Goal: Information Seeking & Learning: Stay updated

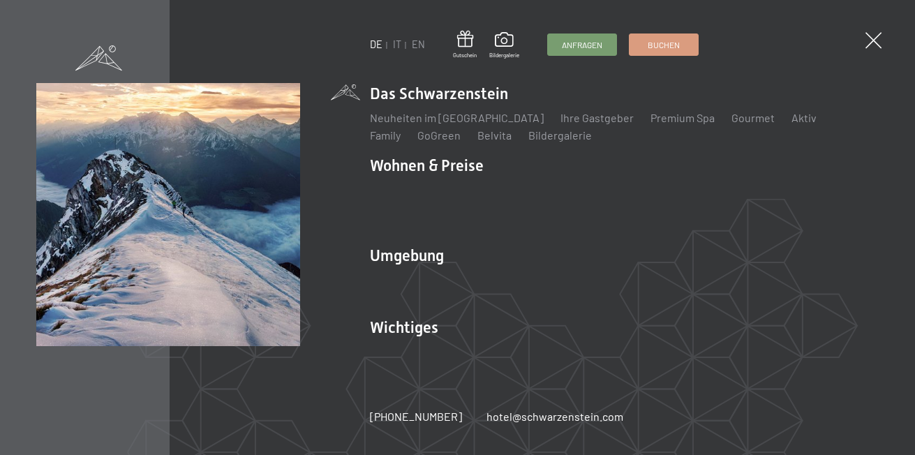
click at [395, 291] on link "Wanderbilder" at bounding box center [403, 297] width 66 height 13
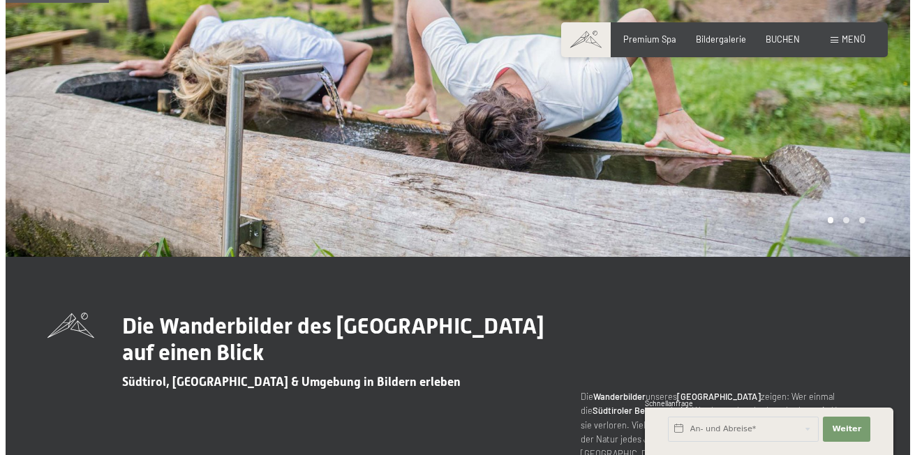
scroll to position [140, 0]
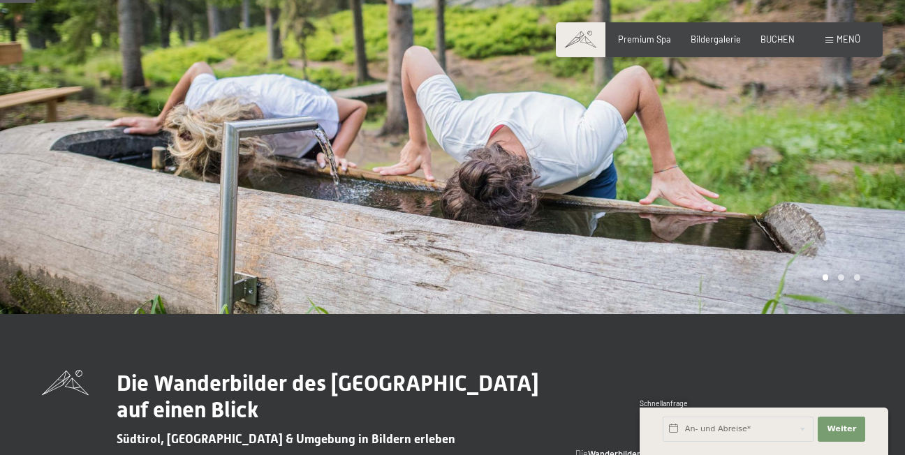
click at [840, 38] on span "Menü" at bounding box center [848, 39] width 24 height 11
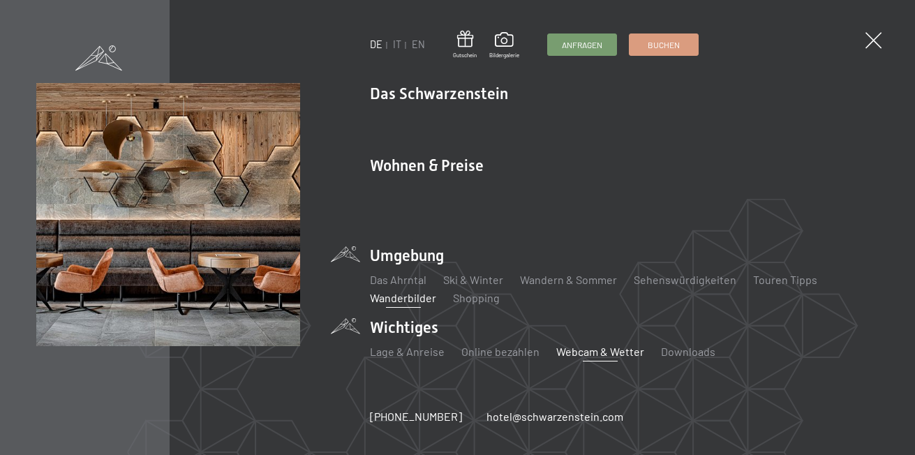
click at [582, 345] on link "Webcam & Wetter" at bounding box center [600, 351] width 88 height 13
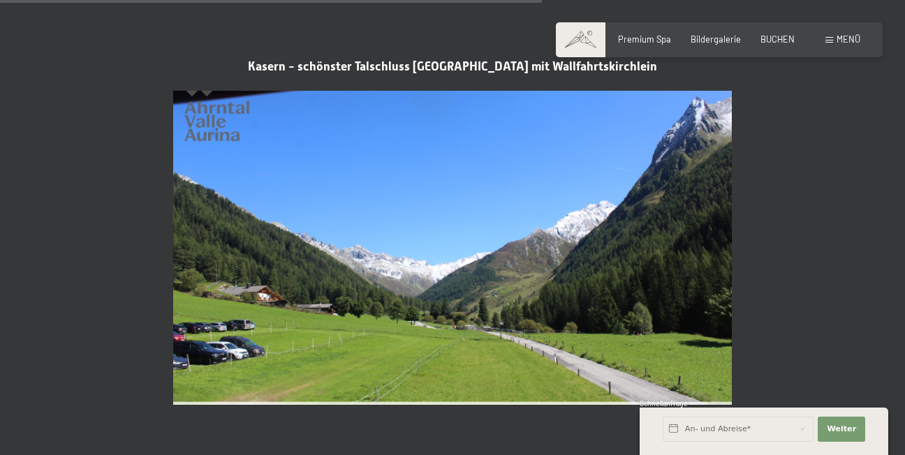
scroll to position [2373, 0]
